Goal: Communication & Community: Answer question/provide support

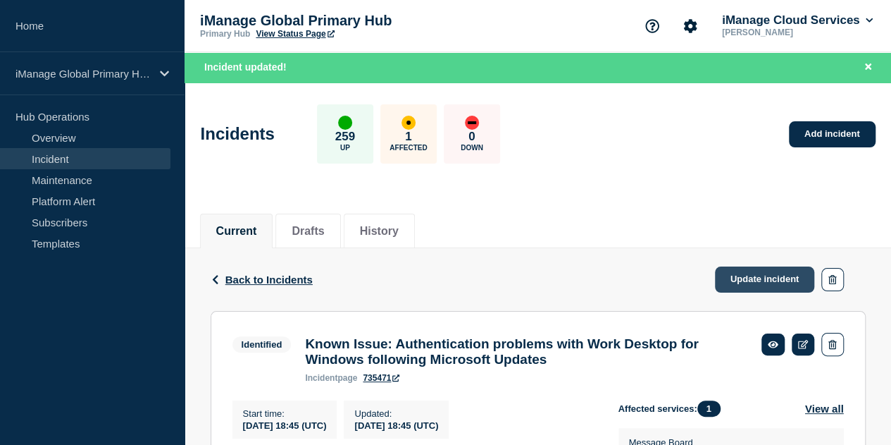
click at [746, 274] on link "Update incident" at bounding box center [765, 279] width 100 height 26
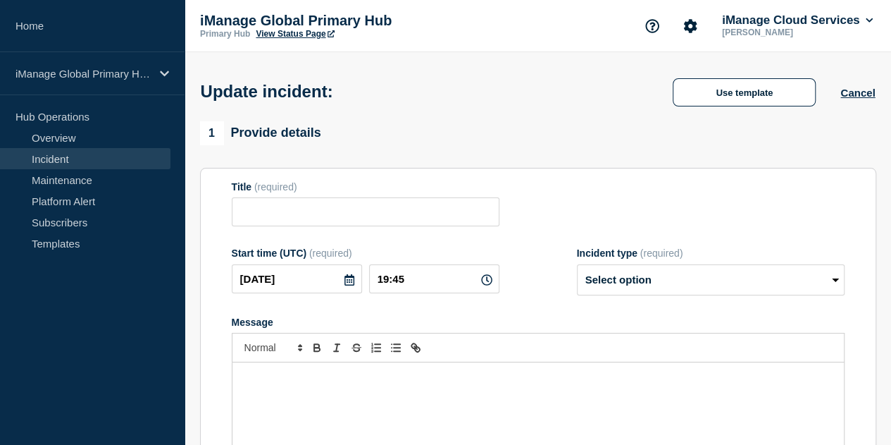
type input "Known Issue: Authentication problems with Work Desktop for Windows following Mi…"
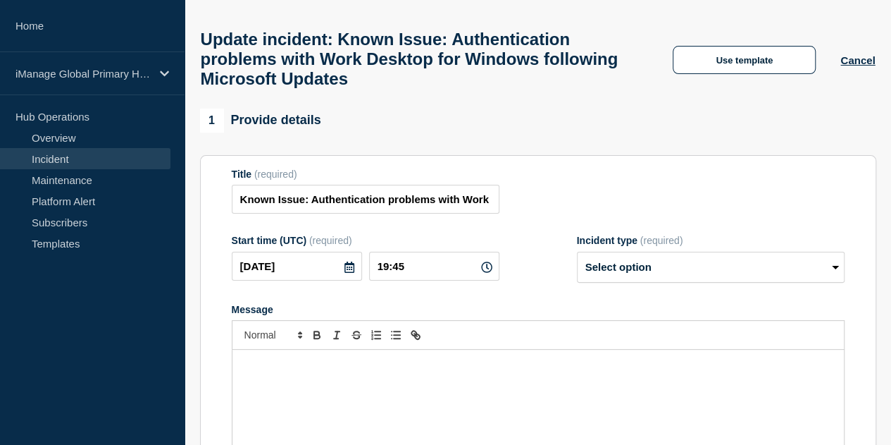
scroll to position [82, 0]
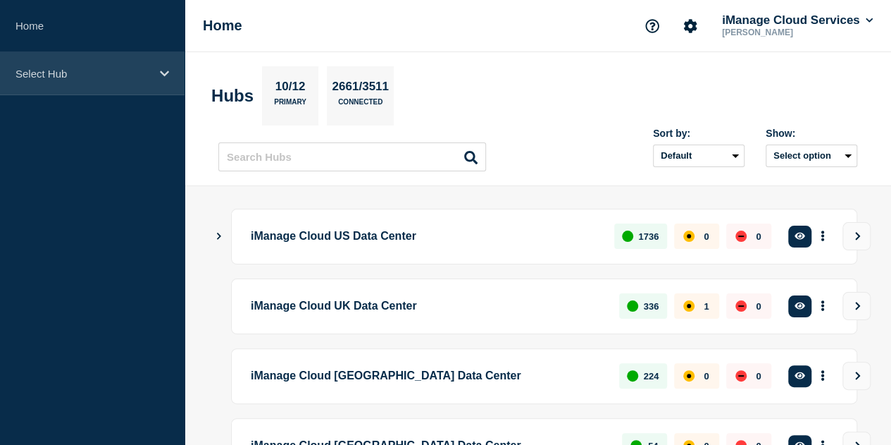
click at [101, 66] on div "Select Hub" at bounding box center [92, 73] width 185 height 43
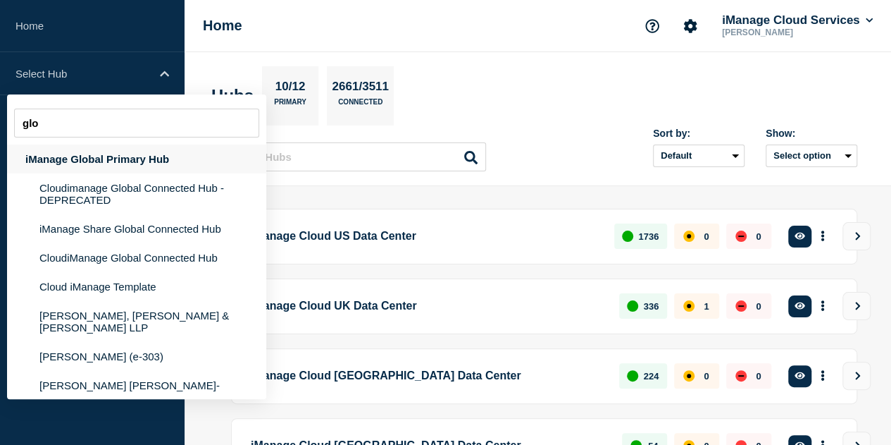
type input "glo"
click at [117, 161] on div "iManage Global Primary Hub" at bounding box center [136, 158] width 259 height 29
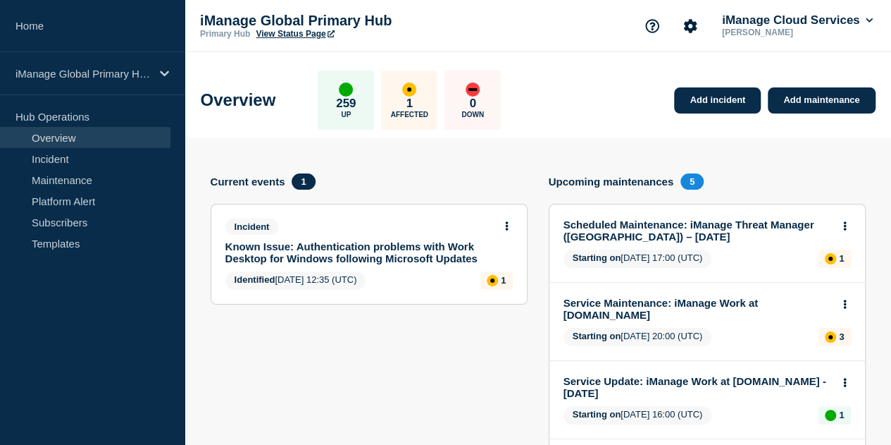
click at [241, 250] on link "Known Issue: Authentication problems with Work Desktop for Windows following Mi…" at bounding box center [360, 252] width 268 height 24
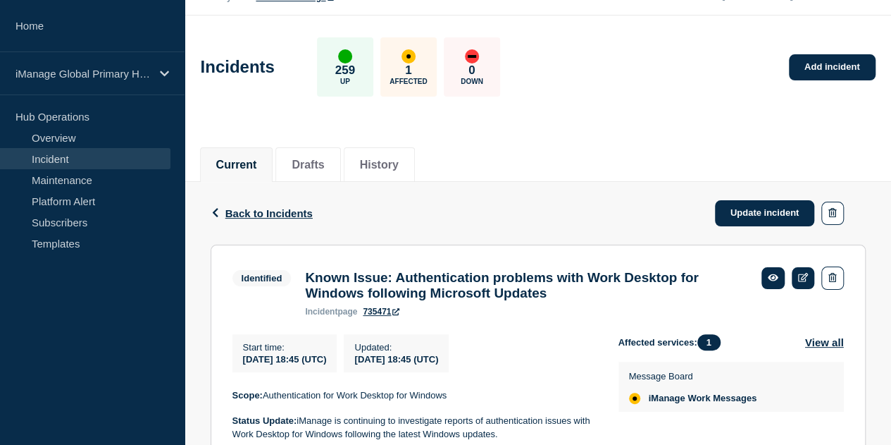
scroll to position [39, 0]
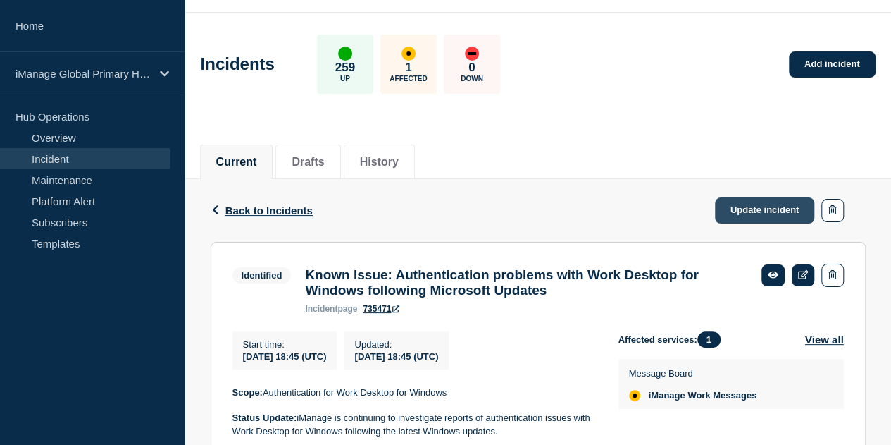
click at [736, 206] on link "Update incident" at bounding box center [765, 210] width 100 height 26
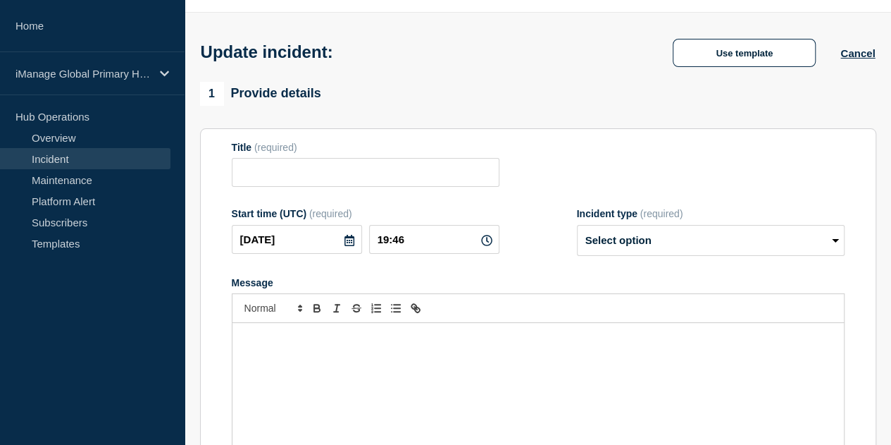
type input "Known Issue: Authentication problems with Work Desktop for Windows following Mi…"
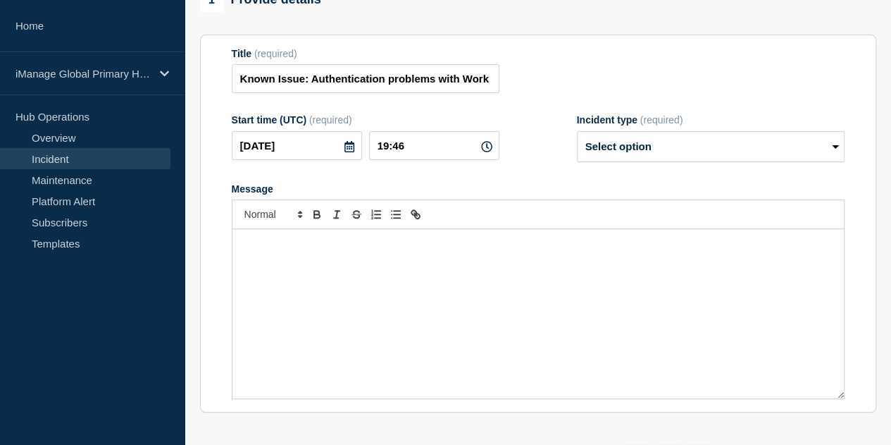
scroll to position [173, 0]
click at [362, 328] on div "Message" at bounding box center [539, 312] width 612 height 169
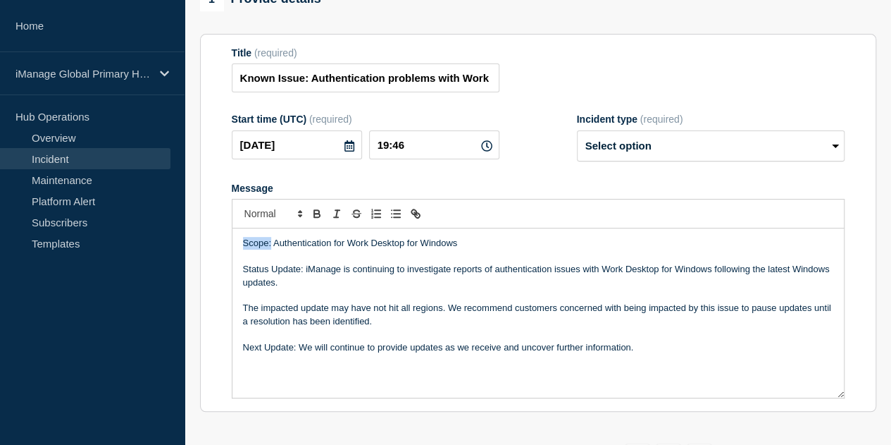
drag, startPoint x: 269, startPoint y: 254, endPoint x: 205, endPoint y: 258, distance: 64.3
click at [205, 258] on section "Title (required) Known Issue: Authentication problems with Work Desktop for Win…" at bounding box center [538, 223] width 677 height 378
drag, startPoint x: 303, startPoint y: 281, endPoint x: 226, endPoint y: 284, distance: 77.6
click at [226, 284] on section "Title (required) Known Issue: Authentication problems with Work Desktop for Win…" at bounding box center [538, 223] width 677 height 378
drag, startPoint x: 298, startPoint y: 357, endPoint x: 221, endPoint y: 362, distance: 76.9
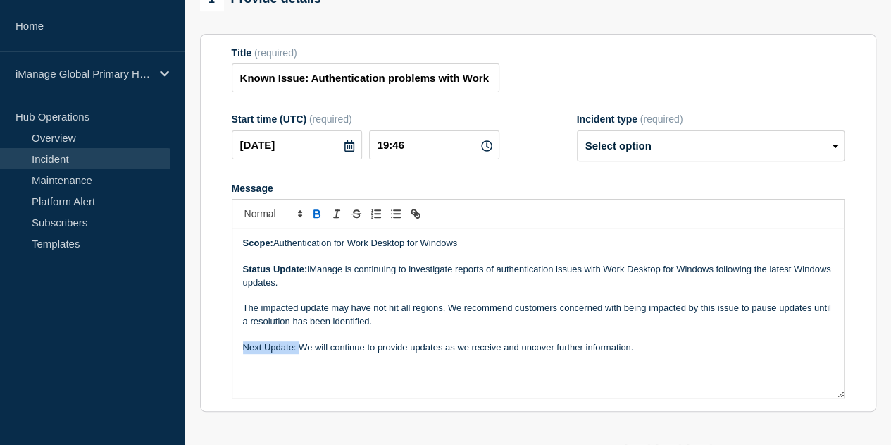
click at [221, 362] on section "Title (required) Known Issue: Authentication problems with Work Desktop for Win…" at bounding box center [538, 223] width 677 height 378
click at [438, 376] on div "Scope: Authentication for Work Desktop for Windows Status Update: iManage is co…" at bounding box center [539, 312] width 612 height 169
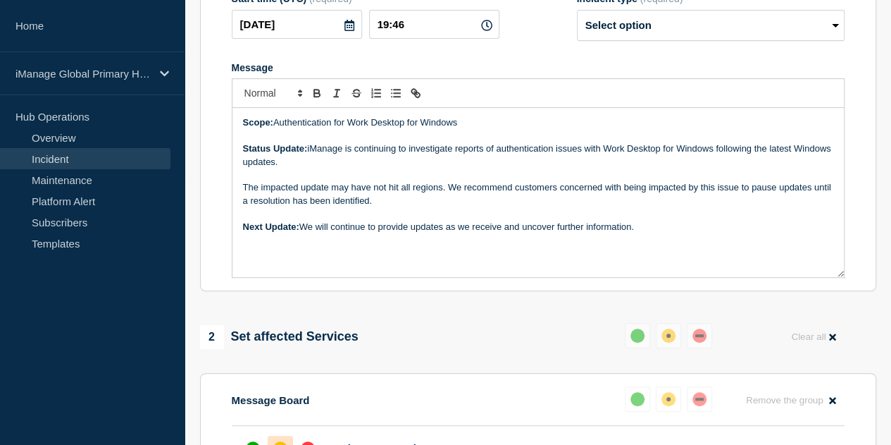
scroll to position [295, 0]
click at [692, 40] on select "Select option Investigating Identified Monitoring Resolved" at bounding box center [711, 24] width 268 height 31
select select "identified"
click at [577, 20] on select "Select option Investigating Identified Monitoring Resolved" at bounding box center [711, 24] width 268 height 31
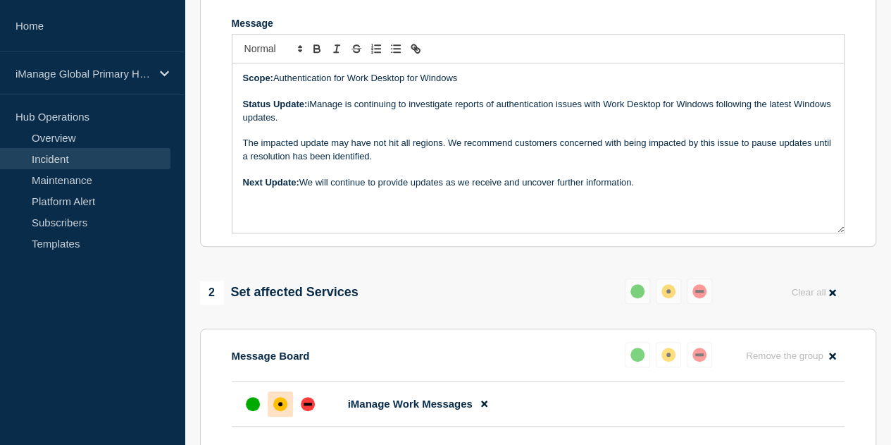
click at [416, 229] on div "Scope: Authentication for Work Desktop for Windows Status Update: iManage is co…" at bounding box center [539, 147] width 612 height 169
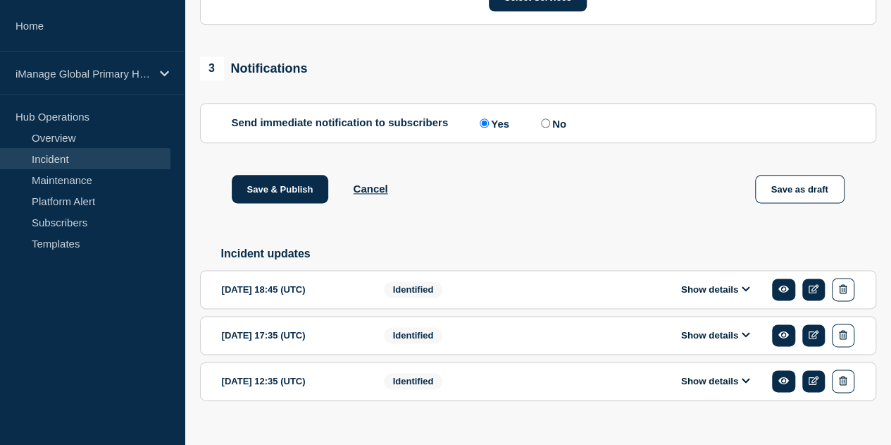
scroll to position [814, 0]
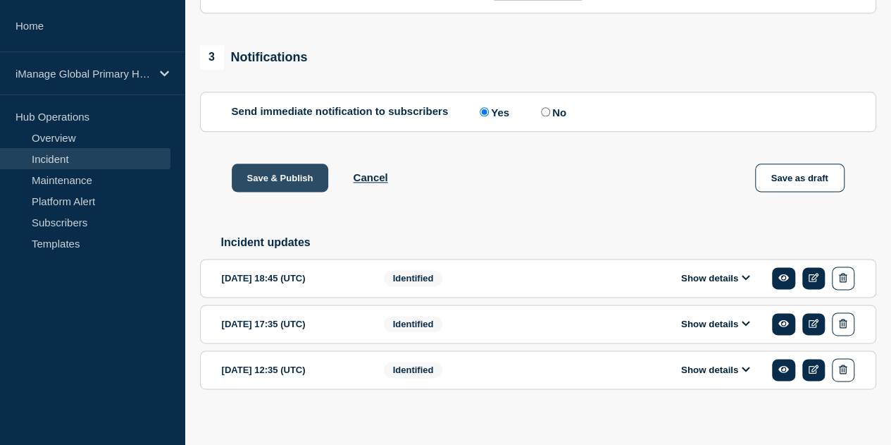
click at [297, 190] on button "Save & Publish" at bounding box center [280, 177] width 97 height 28
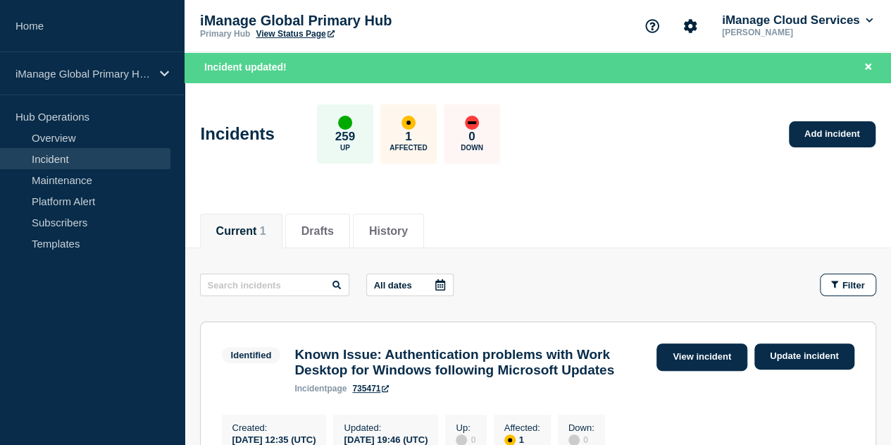
click at [713, 366] on link "View incident" at bounding box center [702, 356] width 91 height 27
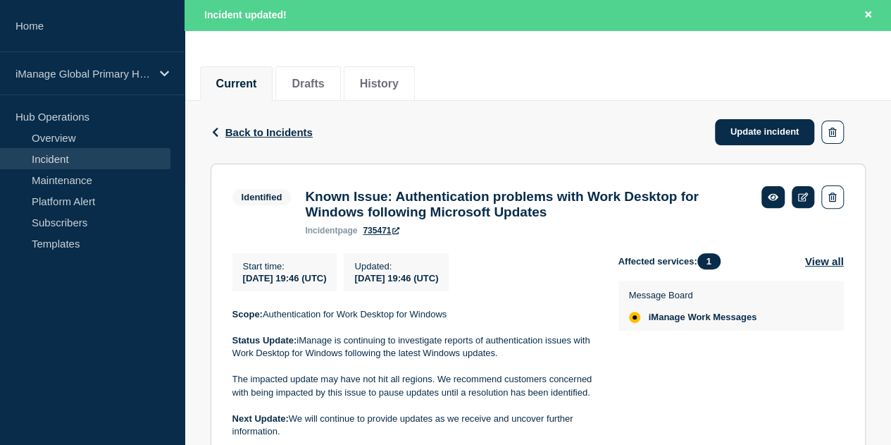
scroll to position [148, 0]
click at [380, 230] on div "Known Issue: Authentication problems with Work Desktop for Windows following Mi…" at bounding box center [526, 211] width 457 height 47
click at [378, 235] on link "735471" at bounding box center [381, 230] width 37 height 10
